Goal: Information Seeking & Learning: Learn about a topic

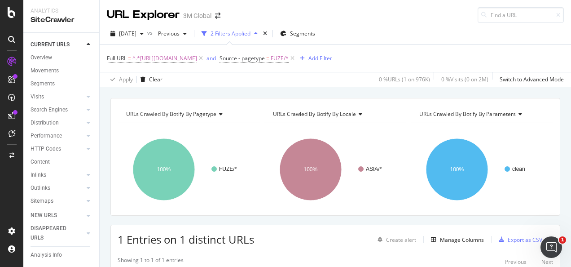
click at [247, 97] on div "URLs Crawled By Botify By pagetype Chart (by Value) Table Expand Export as CSV …" at bounding box center [335, 98] width 471 height 22
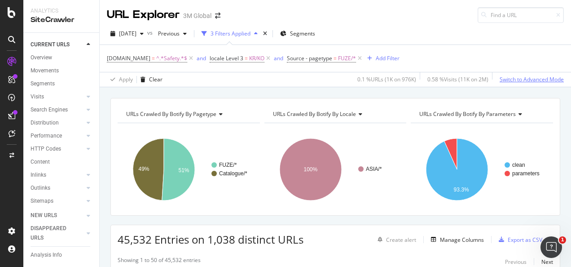
scroll to position [90, 0]
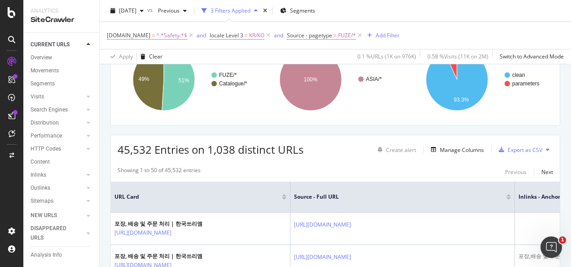
click at [471, 28] on div "[DOMAIN_NAME] = ^.*Safety.*$ and locale Level 3 = KR/KO and Source - pagetype =…" at bounding box center [335, 35] width 457 height 27
click at [449, 25] on div "[DOMAIN_NAME] = ^.*Safety.*$ and locale Level 3 = KR/KO and Source - pagetype =…" at bounding box center [335, 35] width 457 height 27
